Goal: Transaction & Acquisition: Obtain resource

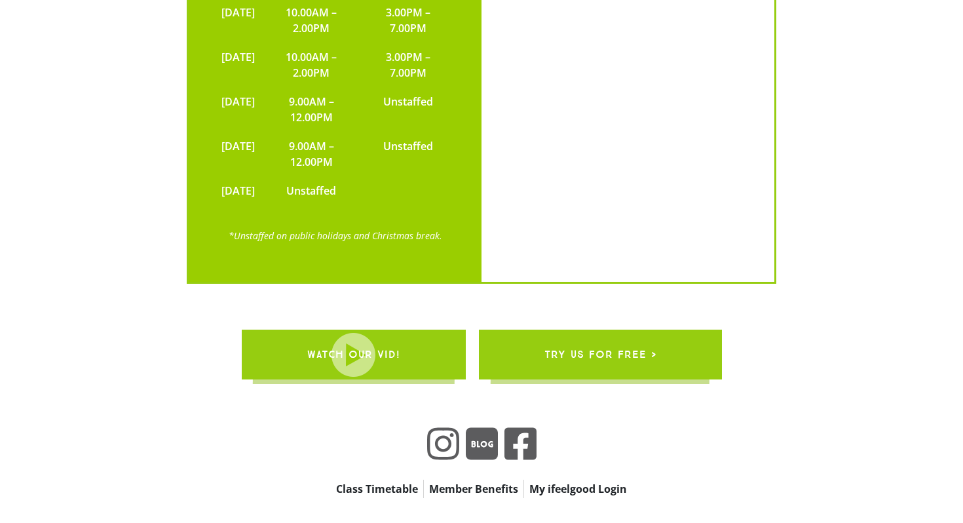
scroll to position [2538, 0]
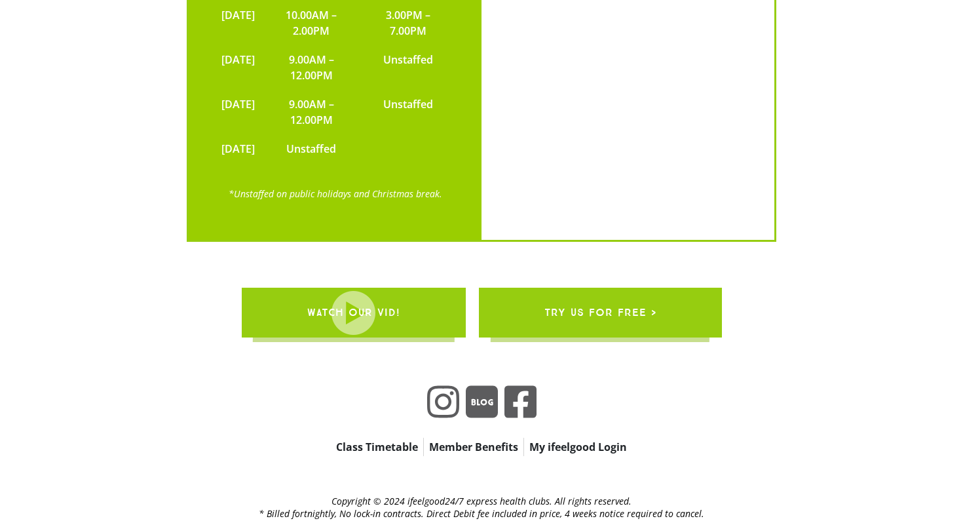
click at [561, 294] on span "try us for free >" at bounding box center [600, 312] width 112 height 37
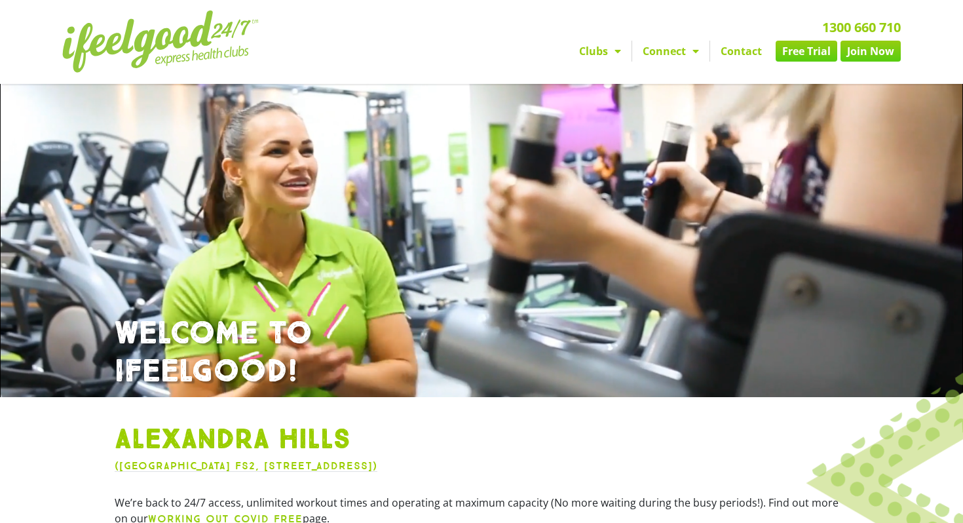
scroll to position [0, 0]
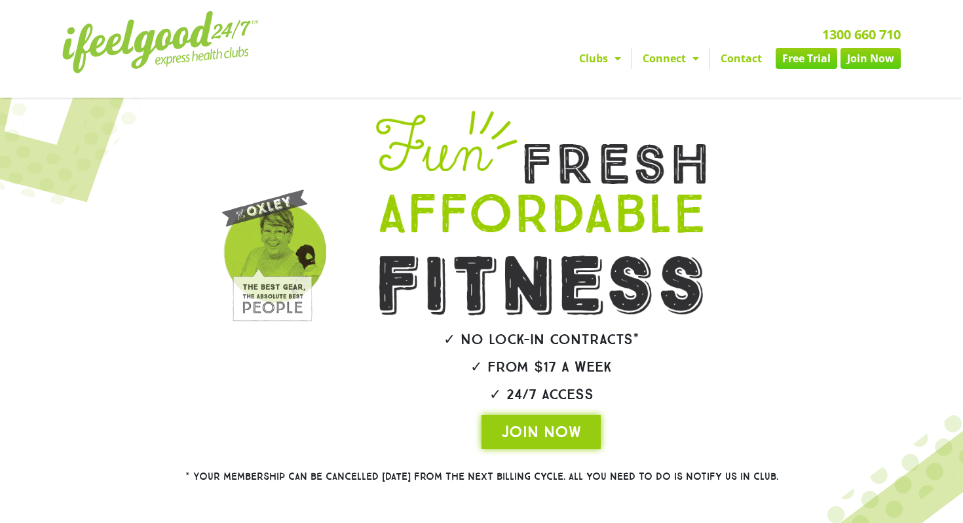
click at [790, 56] on link "Free Trial" at bounding box center [806, 58] width 62 height 21
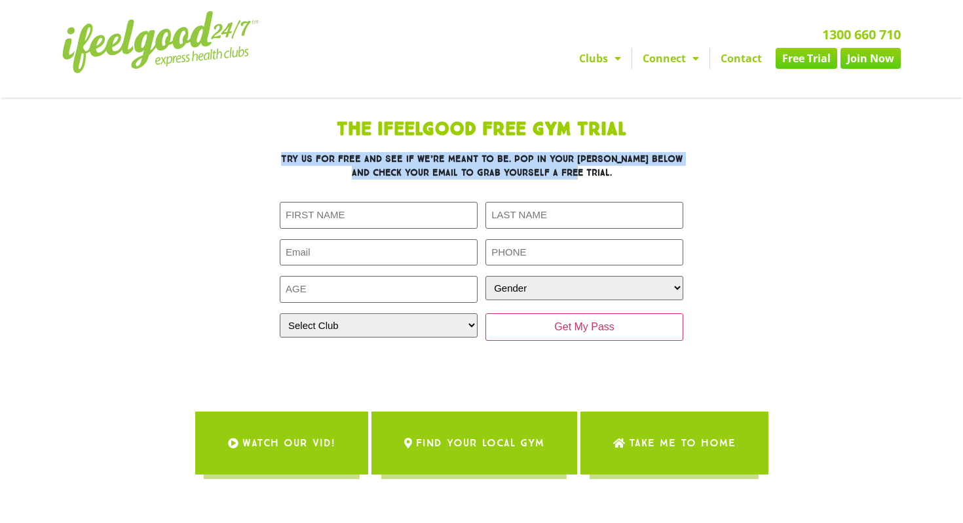
drag, startPoint x: 285, startPoint y: 163, endPoint x: 635, endPoint y: 183, distance: 350.9
click at [635, 183] on div "The IfeelGood Free Gym Trial Try us for free and see if we’re meant to be. Pop …" at bounding box center [481, 243] width 589 height 258
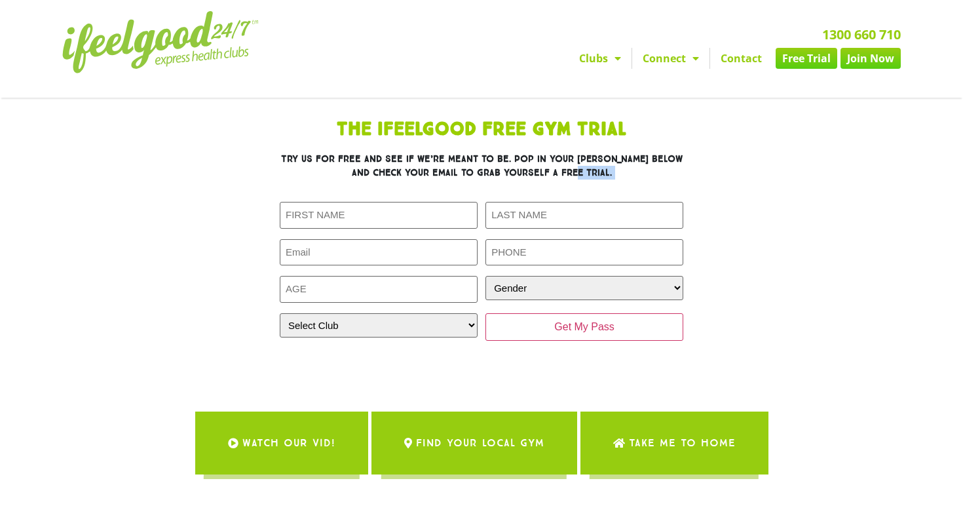
drag, startPoint x: 418, startPoint y: 183, endPoint x: 261, endPoint y: 183, distance: 157.2
click at [261, 183] on div "The IfeelGood Free Gym Trial Try us for free and see if we’re meant to be. Pop …" at bounding box center [481, 243] width 589 height 258
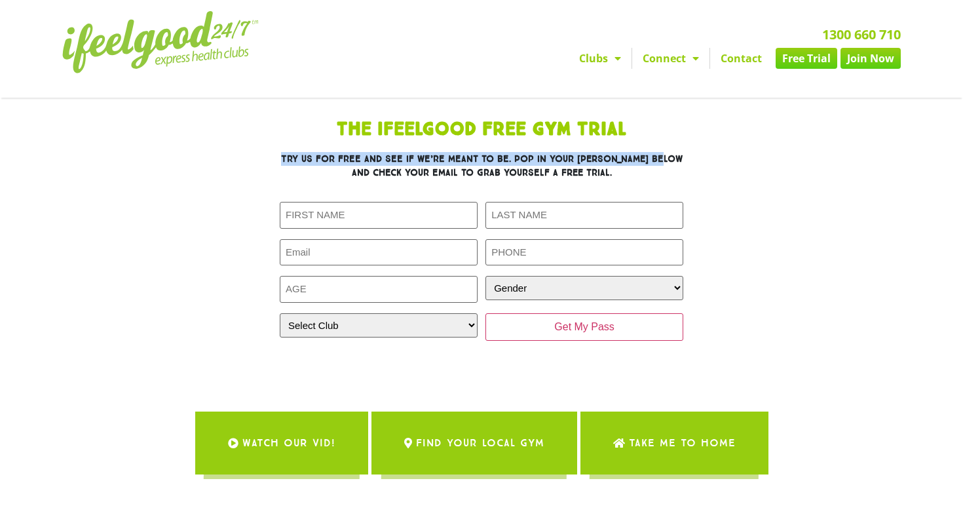
drag, startPoint x: 289, startPoint y: 170, endPoint x: 755, endPoint y: 203, distance: 467.4
click at [755, 203] on div "The IfeelGood Free Gym Trial Try us for free and see if we’re meant to be. Pop …" at bounding box center [481, 243] width 589 height 258
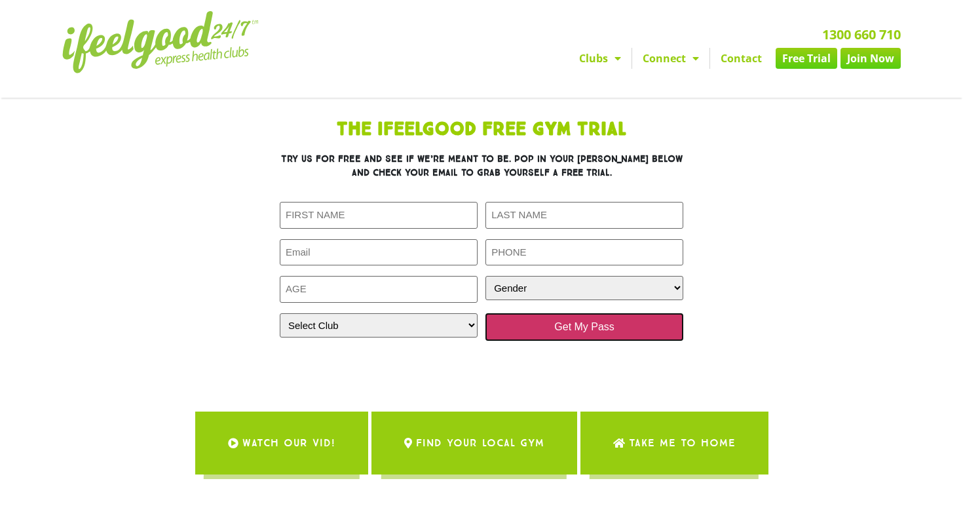
click at [572, 333] on input "Get My Pass" at bounding box center [584, 327] width 198 height 28
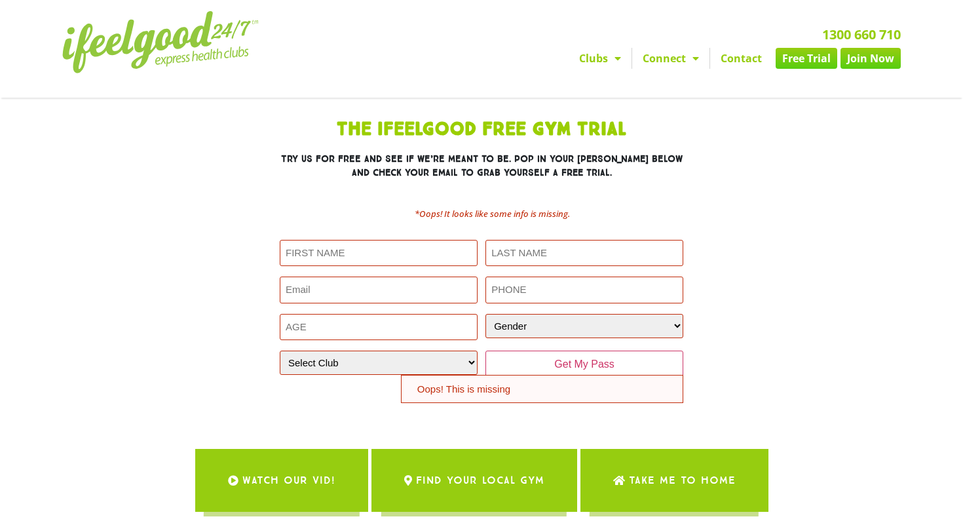
click at [189, 48] on img at bounding box center [160, 42] width 196 height 62
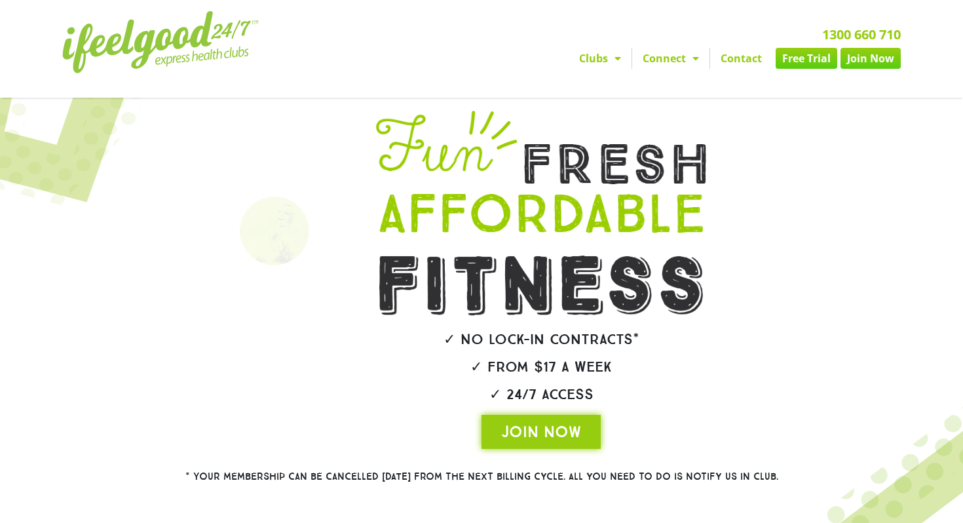
scroll to position [218, 0]
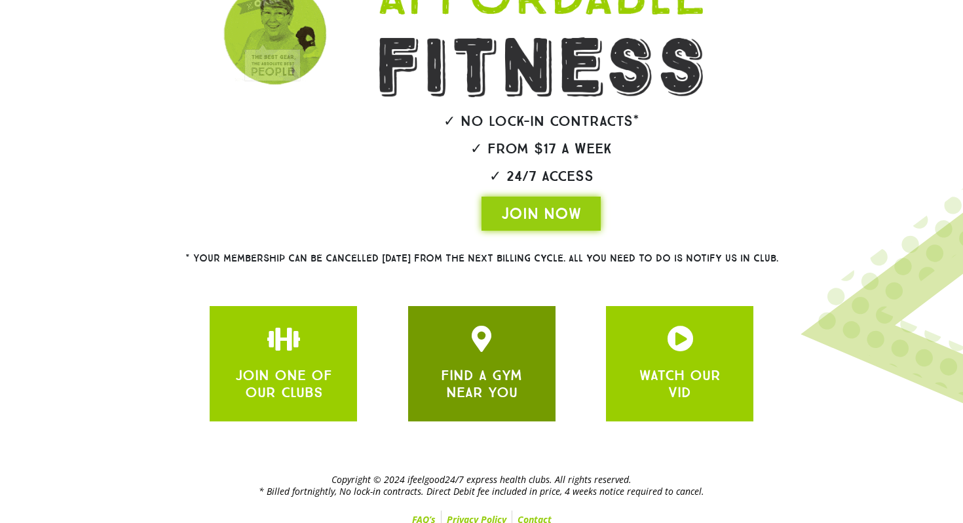
click at [422, 357] on div "FIND A GYM NEAR YOU" at bounding box center [481, 363] width 147 height 115
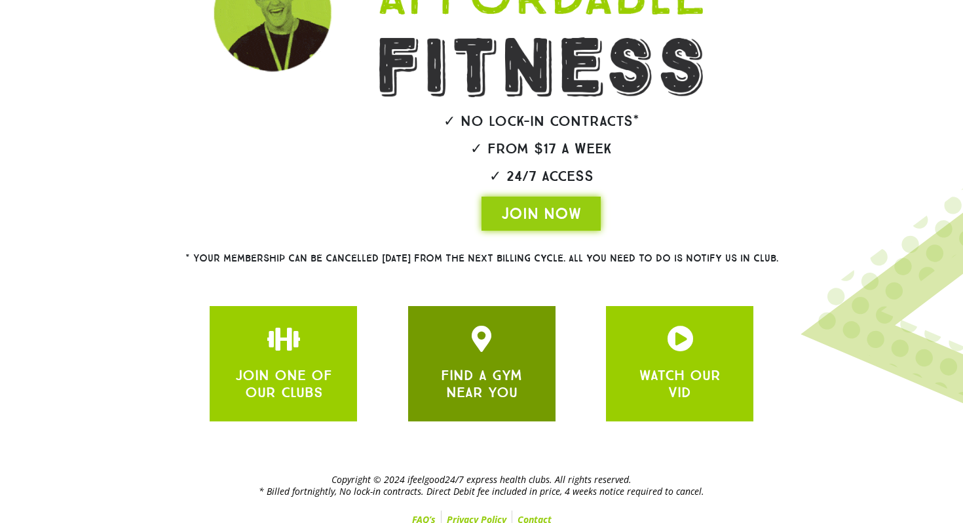
click at [470, 358] on div "FIND A GYM NEAR YOU" at bounding box center [482, 363] width 108 height 76
click at [477, 374] on link "FIND A GYM NEAR YOU" at bounding box center [481, 383] width 81 height 35
